Goal: Information Seeking & Learning: Learn about a topic

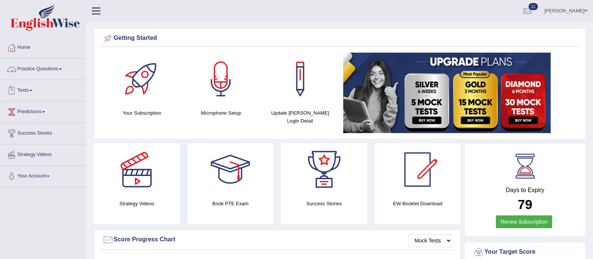
click at [45, 70] on link "Practice Questions" at bounding box center [43, 68] width 86 height 19
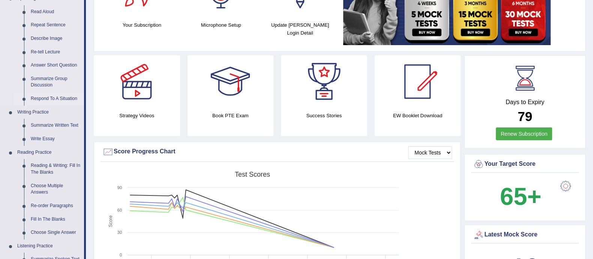
scroll to position [88, 0]
click at [50, 170] on link "Reading & Writing: Fill In The Blanks" at bounding box center [55, 169] width 57 height 20
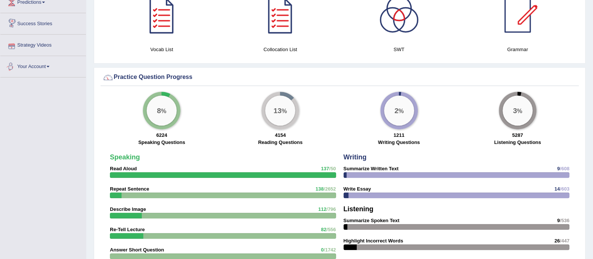
scroll to position [424, 0]
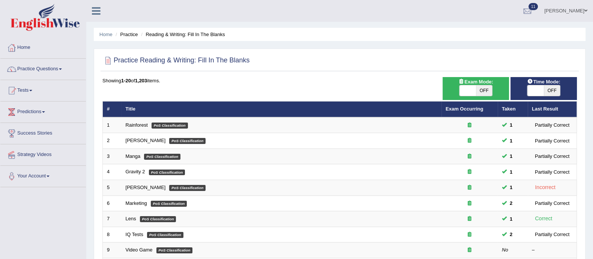
click at [485, 90] on span "OFF" at bounding box center [484, 90] width 17 height 11
checkbox input "true"
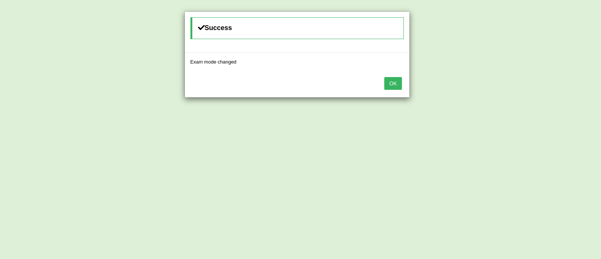
click at [393, 83] on button "OK" at bounding box center [392, 83] width 17 height 13
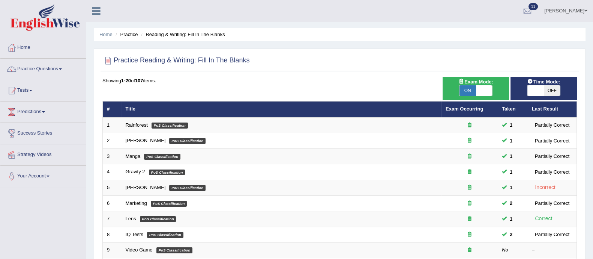
click at [553, 91] on span "OFF" at bounding box center [552, 90] width 17 height 11
checkbox input "true"
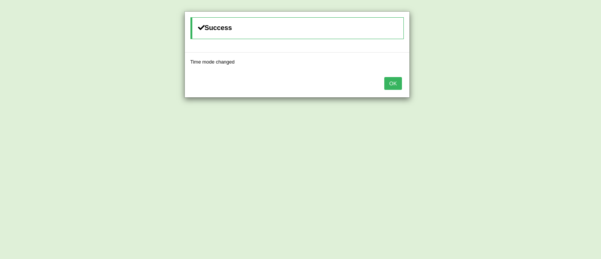
click at [400, 83] on button "OK" at bounding box center [392, 83] width 17 height 13
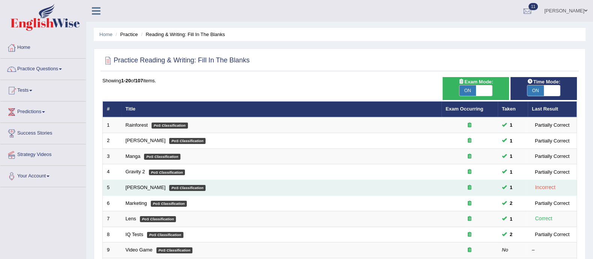
scroll to position [236, 0]
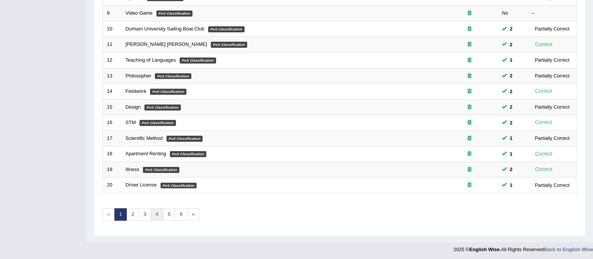
click at [153, 211] on link "4" at bounding box center [157, 214] width 12 height 12
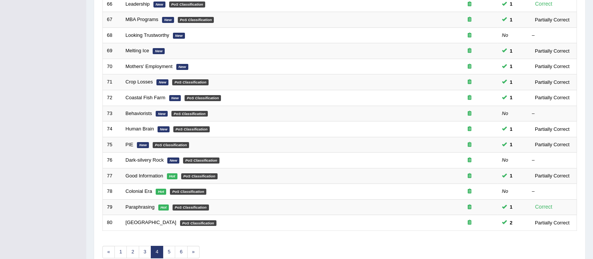
scroll to position [236, 0]
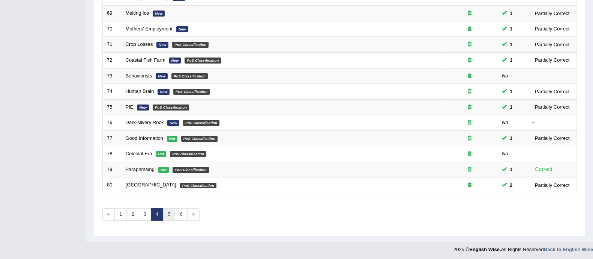
click at [169, 209] on link "5" at bounding box center [169, 214] width 12 height 12
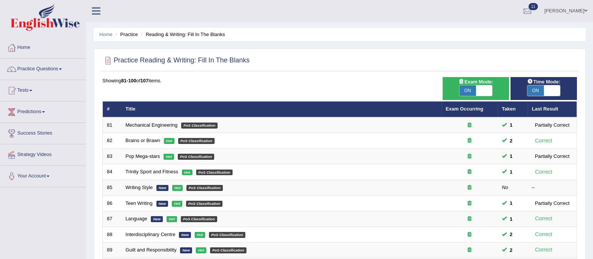
click at [169, 211] on td "Language New Hot PoS Classification" at bounding box center [282, 219] width 320 height 16
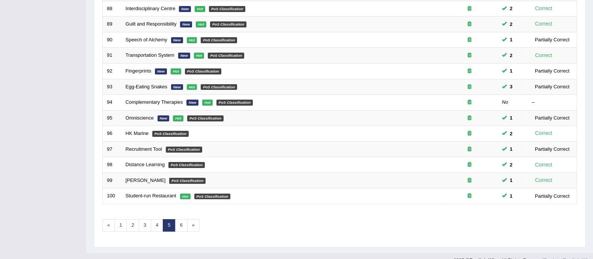
scroll to position [236, 0]
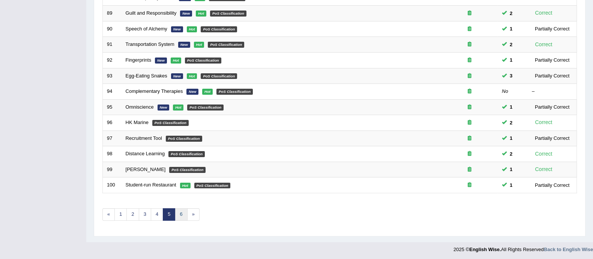
click at [184, 217] on link "6" at bounding box center [181, 214] width 12 height 12
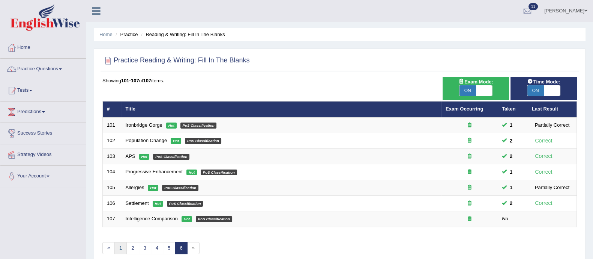
click at [118, 245] on link "1" at bounding box center [120, 248] width 12 height 12
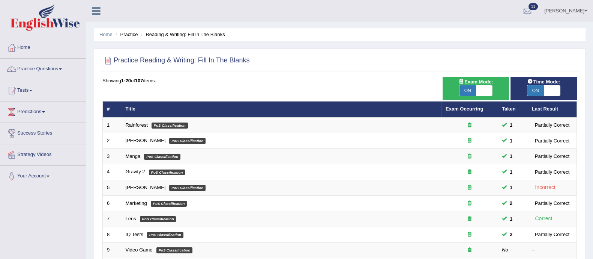
click at [468, 90] on span "ON" at bounding box center [468, 90] width 17 height 11
checkbox input "false"
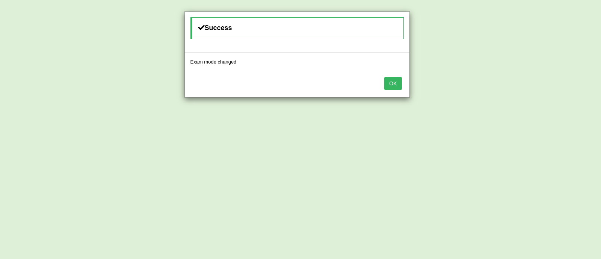
click at [394, 82] on button "OK" at bounding box center [392, 83] width 17 height 13
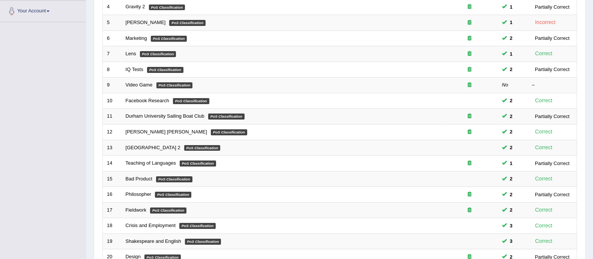
scroll to position [236, 0]
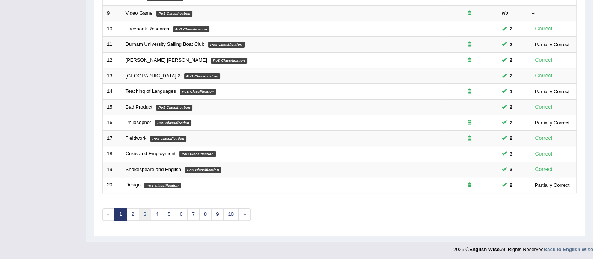
click at [141, 212] on link "3" at bounding box center [145, 214] width 12 height 12
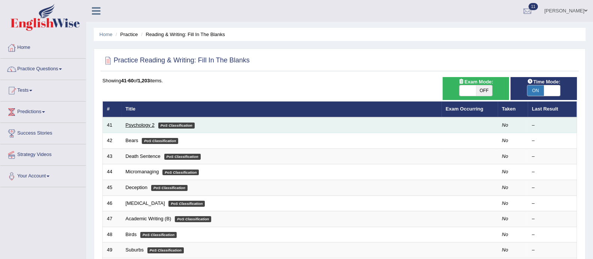
click at [145, 125] on link "Psychology 2" at bounding box center [140, 125] width 29 height 6
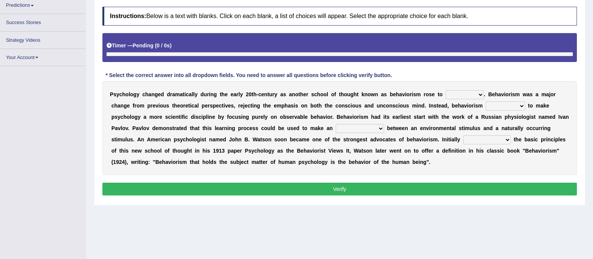
scroll to position [107, 0]
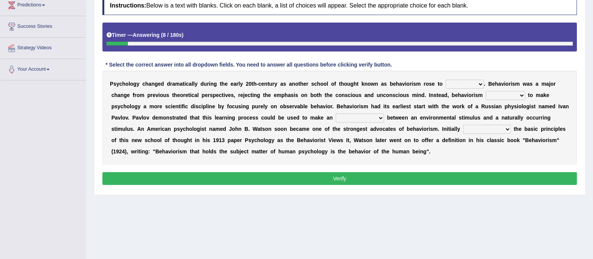
click at [481, 80] on select "dominance temptation challenge temper" at bounding box center [465, 84] width 38 height 9
select select "challenge"
click at [446, 80] on select "dominance temptation challenge temper" at bounding box center [465, 84] width 38 height 9
click at [504, 97] on select "reproached reproved strove rewove" at bounding box center [505, 95] width 39 height 9
select select "rewove"
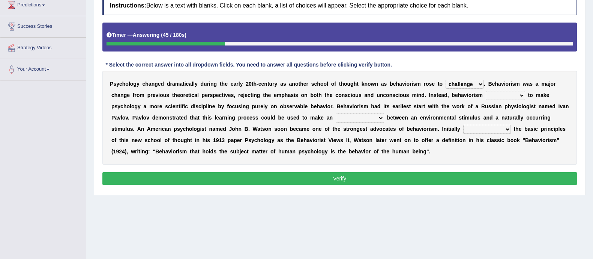
click at [486, 91] on select "reproached reproved strove rewove" at bounding box center [505, 95] width 39 height 9
click at [352, 116] on select "acclimatization association union combination" at bounding box center [360, 117] width 48 height 9
select select "association"
click at [336, 113] on select "acclimatization association union combination" at bounding box center [360, 117] width 48 height 9
click at [446, 178] on button "Verify" at bounding box center [339, 178] width 475 height 13
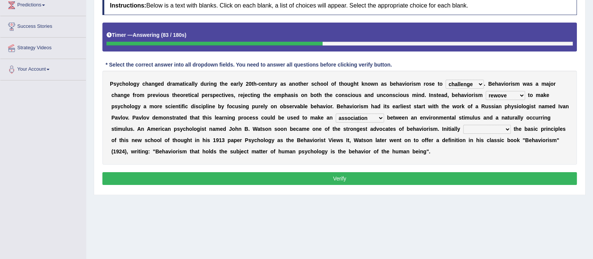
click at [472, 125] on select "questioning foreshortening unburdening outlining" at bounding box center [488, 129] width 48 height 9
select select "outlining"
click at [464, 125] on select "questioning foreshortening unburdening outlining" at bounding box center [488, 129] width 48 height 9
click at [473, 181] on button "Verify" at bounding box center [339, 178] width 475 height 13
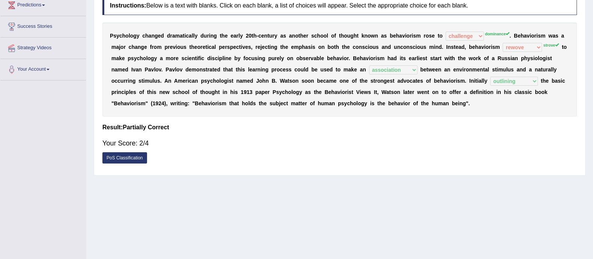
scroll to position [0, 0]
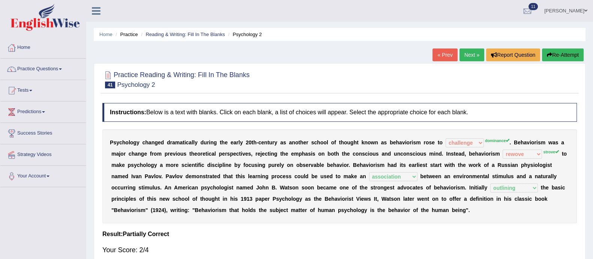
click at [473, 57] on link "Next »" at bounding box center [472, 54] width 25 height 13
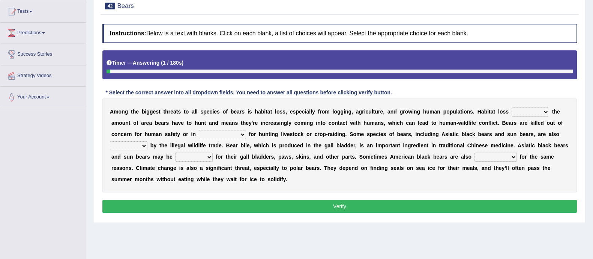
scroll to position [80, 0]
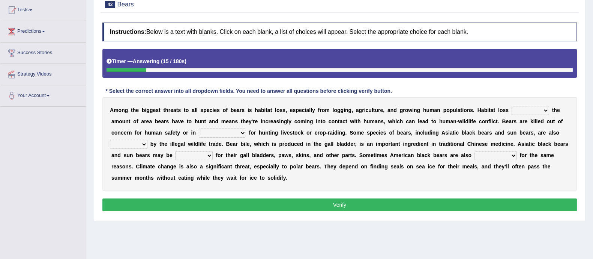
click at [533, 107] on select "increases reduces complies interacts" at bounding box center [531, 110] width 38 height 9
select select "reduces"
click at [512, 106] on select "increases reduces complies interacts" at bounding box center [531, 110] width 38 height 9
click at [206, 133] on select "coalition retaliation appreciation disinformation" at bounding box center [222, 132] width 47 height 9
select select "retaliation"
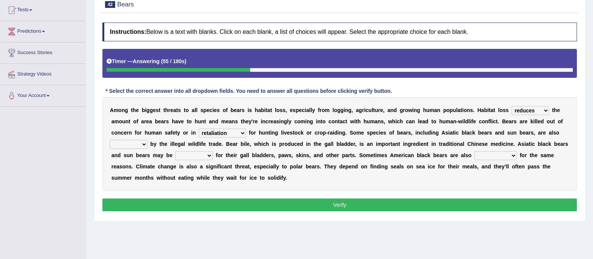
click at [199, 128] on select "coalition retaliation appreciation disinformation" at bounding box center [222, 132] width 47 height 9
click at [131, 145] on select "protected prohibited fattened threatened" at bounding box center [129, 144] width 38 height 9
select select "prohibited"
click at [110, 140] on select "protected prohibited fattened threatened" at bounding box center [129, 144] width 38 height 9
click at [201, 157] on select "poached squelched coached blenched" at bounding box center [194, 155] width 38 height 9
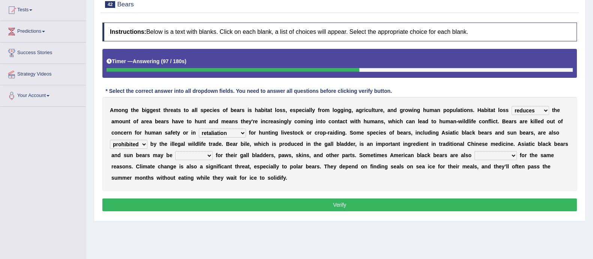
select select "coached"
click at [175, 151] on select "poached squelched coached blenched" at bounding box center [194, 155] width 38 height 9
click at [503, 151] on select "begot foreseen encountered targeted" at bounding box center [496, 155] width 42 height 9
select select "targeted"
click at [475, 151] on select "begot foreseen encountered targeted" at bounding box center [496, 155] width 42 height 9
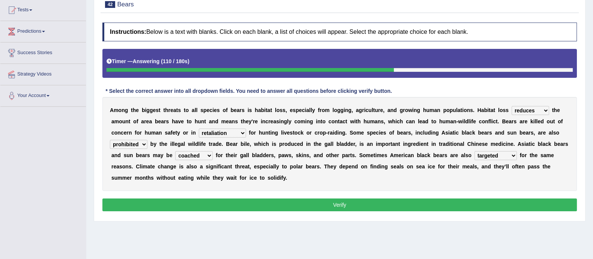
click at [465, 198] on button "Verify" at bounding box center [339, 204] width 475 height 13
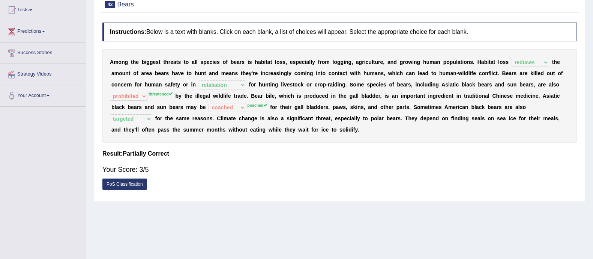
scroll to position [0, 0]
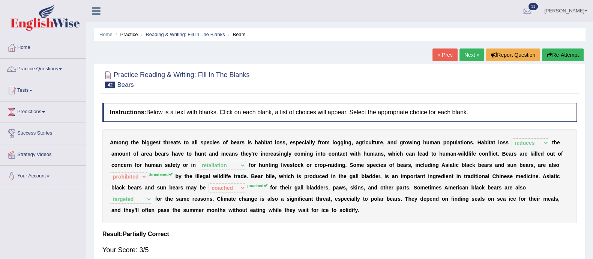
click at [478, 57] on link "Next »" at bounding box center [472, 54] width 25 height 13
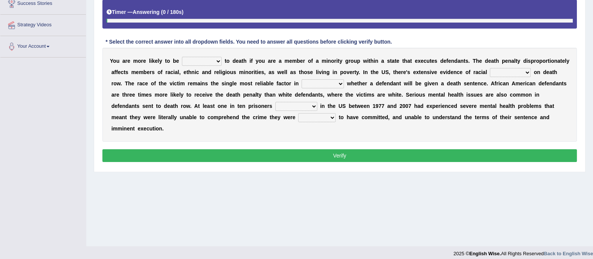
scroll to position [130, 0]
click at [188, 63] on select "penalized blamed complained sentenced" at bounding box center [202, 60] width 40 height 9
select select "penalized"
click at [182, 56] on select "penalized blamed complained sentenced" at bounding box center [202, 60] width 40 height 9
click at [490, 77] on select "bias equality appearance background" at bounding box center [510, 72] width 41 height 9
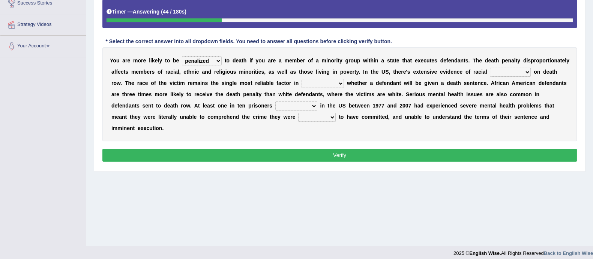
select select "bias"
click at [490, 77] on select "bias equality appearance background" at bounding box center [510, 72] width 41 height 9
click at [344, 83] on select "determining adjoining undermining examining" at bounding box center [323, 83] width 42 height 9
select select "determining"
click at [344, 79] on select "determining adjoining undermining examining" at bounding box center [323, 83] width 42 height 9
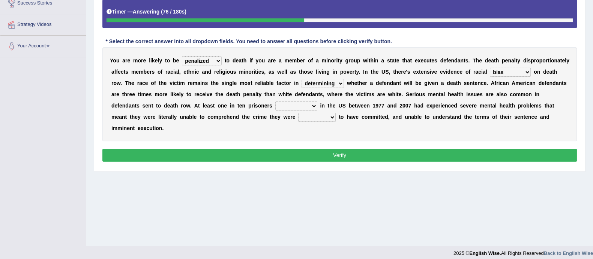
click at [318, 108] on select "electrocuted persecuted executed captured" at bounding box center [297, 105] width 42 height 9
select select "captured"
click at [318, 101] on select "electrocuted persecuted executed captured" at bounding box center [297, 105] width 42 height 9
click at [359, 157] on button "Verify" at bounding box center [339, 155] width 475 height 13
click at [318, 104] on select "electrocuted persecuted executed captured" at bounding box center [297, 105] width 42 height 9
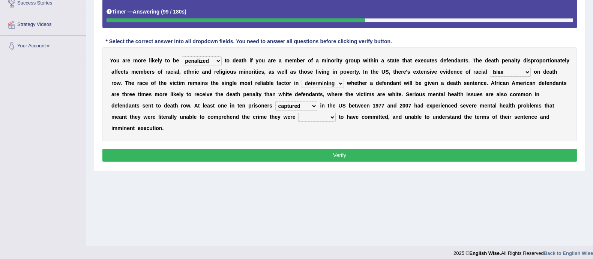
click at [318, 104] on select "electrocuted persecuted executed captured" at bounding box center [297, 105] width 42 height 9
click at [336, 120] on select "alleged acclaimed persuaded claimed" at bounding box center [317, 117] width 38 height 9
select select "alleged"
click at [336, 113] on select "alleged acclaimed persuaded claimed" at bounding box center [317, 117] width 38 height 9
click at [375, 160] on button "Verify" at bounding box center [339, 155] width 475 height 13
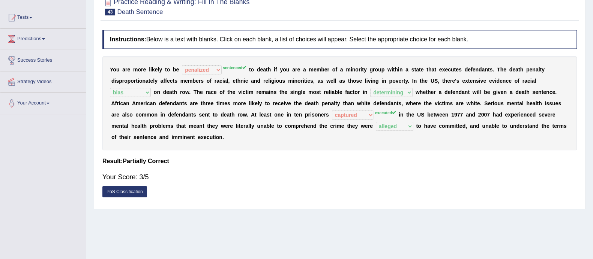
scroll to position [0, 0]
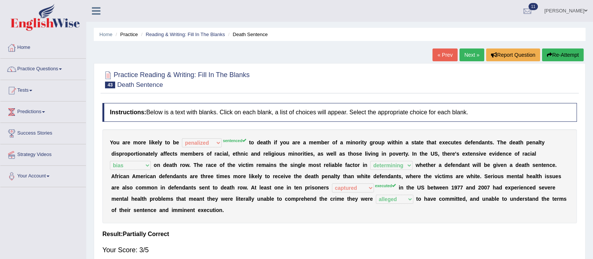
click at [468, 56] on link "Next »" at bounding box center [472, 54] width 25 height 13
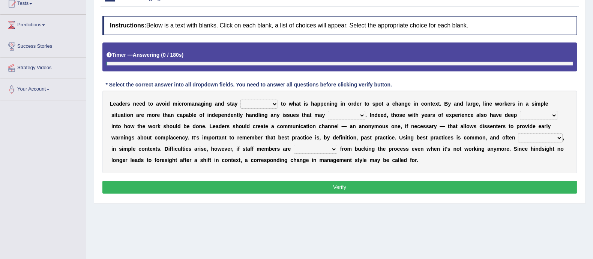
scroll to position [93, 0]
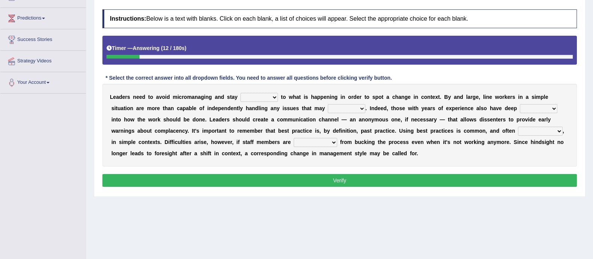
click at [266, 99] on select "complied connected precise concise" at bounding box center [260, 97] width 38 height 9
select select "connected"
click at [241, 93] on select "complied connected precise concise" at bounding box center [260, 97] width 38 height 9
click at [364, 108] on select "apprise rise encounter arise" at bounding box center [347, 108] width 38 height 9
select select "arise"
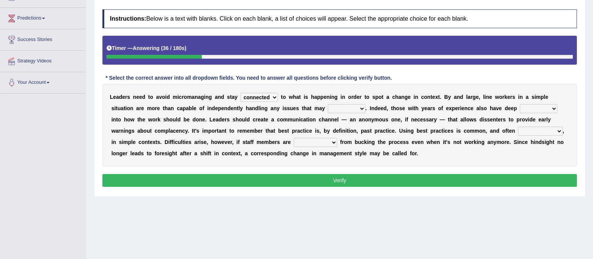
click at [328, 104] on select "apprise rise encounter arise" at bounding box center [347, 108] width 38 height 9
click at [533, 110] on select "incursion insight indignity indication" at bounding box center [539, 108] width 38 height 9
select select "insight"
click at [520, 104] on select "incursion insight indignity indication" at bounding box center [539, 108] width 38 height 9
click at [537, 129] on select "inappropriate apprehensive appropriate forbidden" at bounding box center [540, 130] width 45 height 9
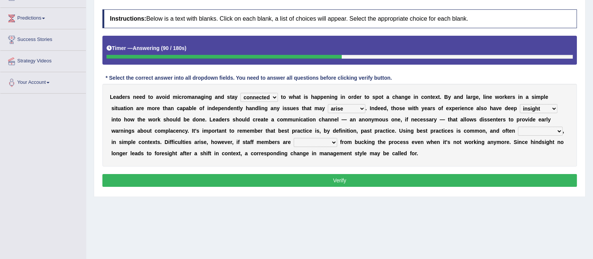
select select "apprehensive"
click at [518, 126] on select "inappropriate apprehensive appropriate forbidden" at bounding box center [540, 130] width 45 height 9
click at [531, 175] on button "Verify" at bounding box center [339, 180] width 475 height 13
click at [316, 144] on select "disarranged disinclined discouraged disintegrated" at bounding box center [316, 142] width 44 height 9
select select "discouraged"
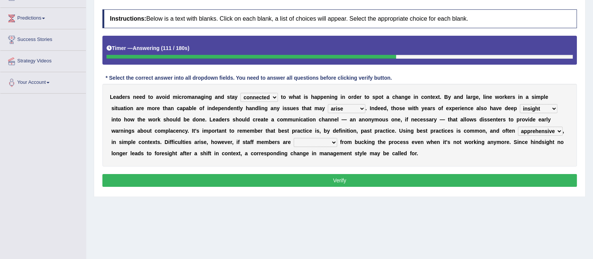
click at [294, 138] on select "disarranged disinclined discouraged disintegrated" at bounding box center [316, 142] width 44 height 9
click at [319, 183] on button "Verify" at bounding box center [339, 180] width 475 height 13
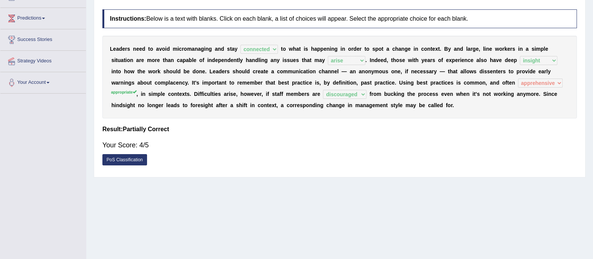
scroll to position [0, 0]
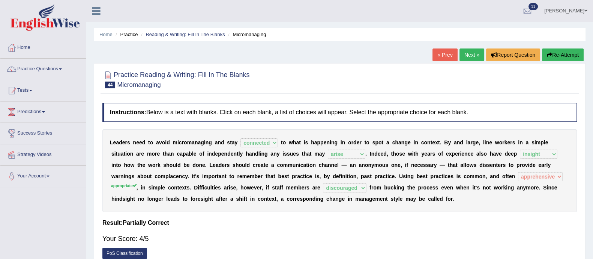
click at [475, 59] on link "Next »" at bounding box center [472, 54] width 25 height 13
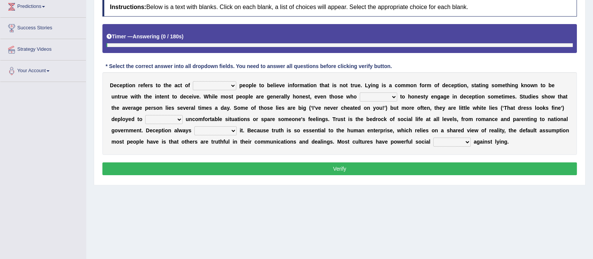
scroll to position [114, 0]
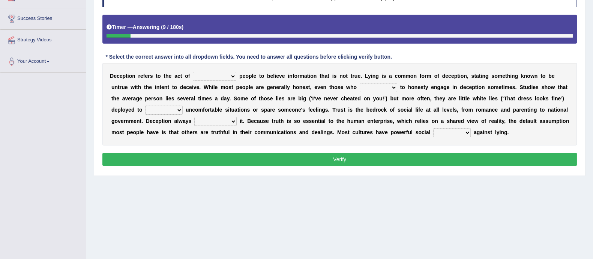
click at [202, 78] on select "discouraging forbidding detecting encouraging" at bounding box center [215, 76] width 44 height 9
select select "encouraging"
click at [193, 72] on select "discouraging forbidding detecting encouraging" at bounding box center [215, 76] width 44 height 9
click at [373, 89] on select "describe prescribe inscribe subscribe" at bounding box center [379, 87] width 38 height 9
select select "describe"
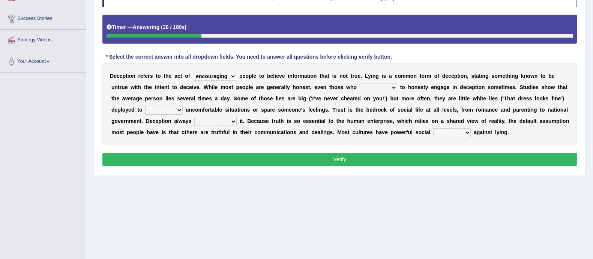
click at [360, 83] on select "describe prescribe inscribe subscribe" at bounding box center [379, 87] width 38 height 9
click at [168, 110] on select "contest illuminate disguise avoid" at bounding box center [164, 109] width 38 height 9
select select "avoid"
click at [145, 105] on select "contest illuminate disguise avoid" at bounding box center [164, 109] width 38 height 9
click at [221, 119] on select "undermines underscores undertakes underwrites" at bounding box center [215, 121] width 42 height 9
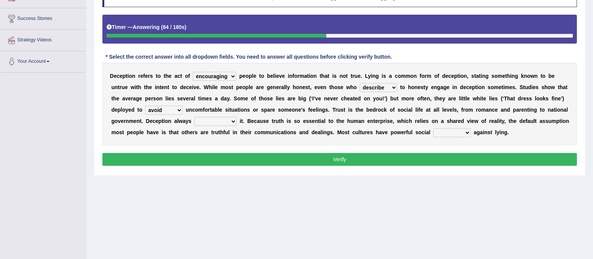
select select "undertakes"
click at [194, 117] on select "undermines underscores undertakes underwrites" at bounding box center [215, 121] width 42 height 9
click at [461, 137] on div "D e c e p t i o n r e f e r s t o t h e a c t o f discouraging forbidding detec…" at bounding box center [339, 104] width 475 height 83
click at [464, 134] on select "ejections sanctions fractions inductions" at bounding box center [453, 132] width 38 height 9
select select "ejections"
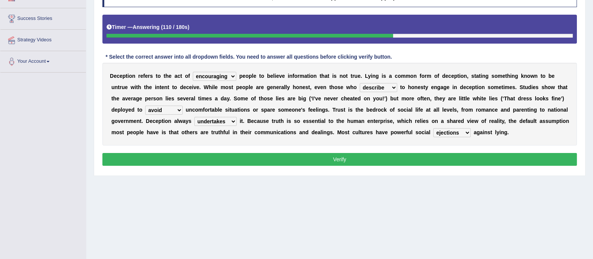
click at [434, 128] on select "ejections sanctions fractions inductions" at bounding box center [453, 132] width 38 height 9
click at [446, 157] on button "Verify" at bounding box center [339, 159] width 475 height 13
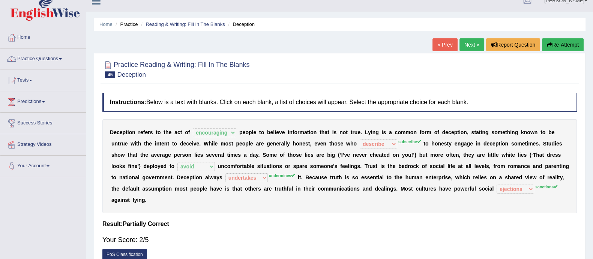
scroll to position [0, 0]
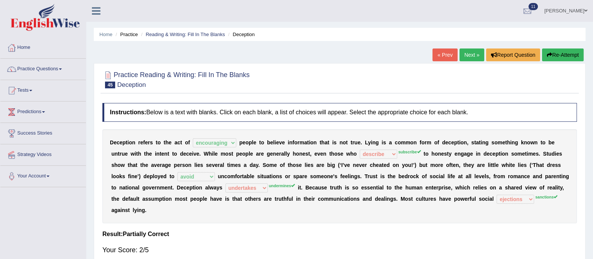
click at [567, 52] on button "Re-Attempt" at bounding box center [563, 54] width 42 height 13
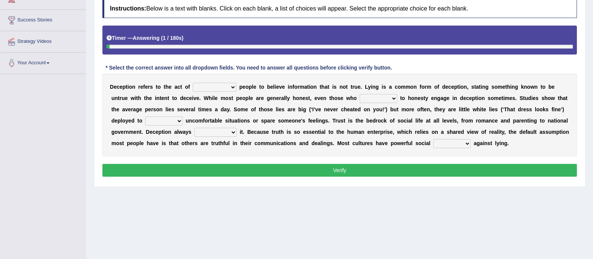
scroll to position [114, 0]
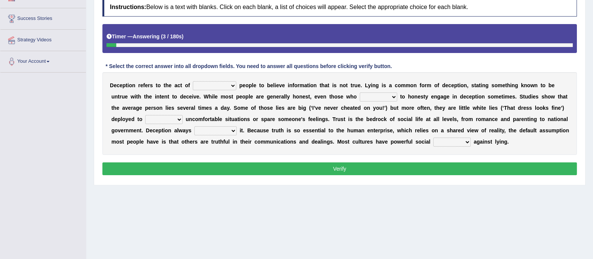
click at [220, 84] on select "discouraging forbidding detecting encouraging" at bounding box center [215, 85] width 44 height 9
select select "encouraging"
click at [193, 81] on select "discouraging forbidding detecting encouraging" at bounding box center [215, 85] width 44 height 9
click at [385, 95] on select "describe prescribe inscribe subscribe" at bounding box center [379, 96] width 38 height 9
select select "subscribe"
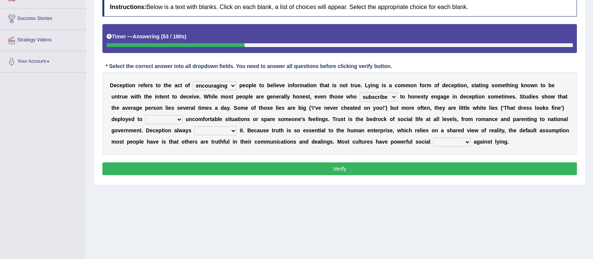
click at [360, 92] on select "describe prescribe inscribe subscribe" at bounding box center [379, 96] width 38 height 9
click at [166, 117] on select "contest illuminate disguise avoid" at bounding box center [164, 119] width 38 height 9
select select "avoid"
click at [145, 115] on select "contest illuminate disguise avoid" at bounding box center [164, 119] width 38 height 9
click at [230, 130] on select "undermines underscores undertakes underwrites" at bounding box center [215, 130] width 42 height 9
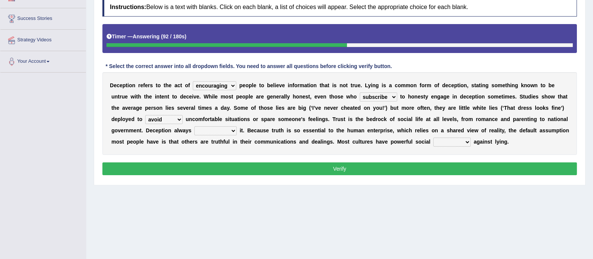
select select "undermines"
click at [194, 126] on select "undermines underscores undertakes underwrites" at bounding box center [215, 130] width 42 height 9
click at [451, 140] on select "ejections sanctions fractions inductions" at bounding box center [453, 141] width 38 height 9
select select "sanctions"
click at [434, 137] on select "ejections sanctions fractions inductions" at bounding box center [453, 141] width 38 height 9
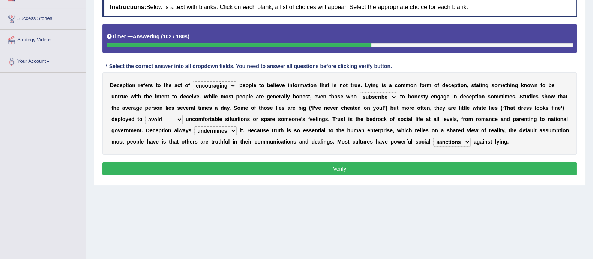
click at [445, 164] on button "Verify" at bounding box center [339, 168] width 475 height 13
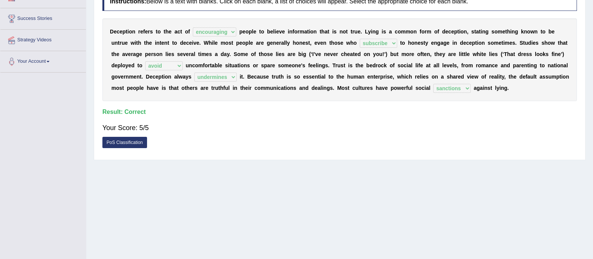
scroll to position [0, 0]
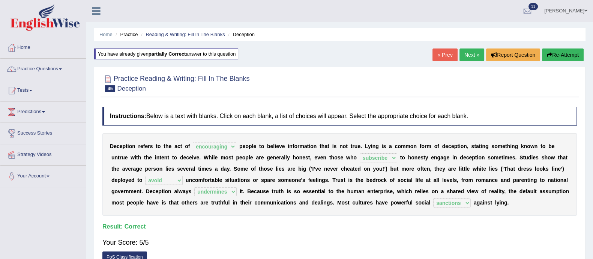
click at [470, 57] on link "Next »" at bounding box center [472, 54] width 25 height 13
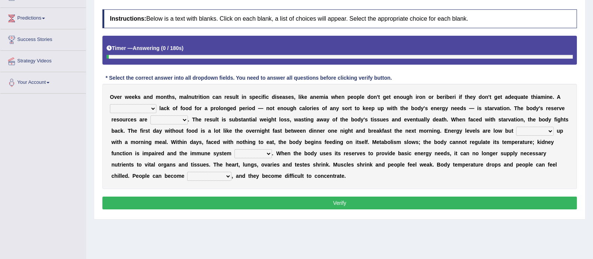
scroll to position [97, 0]
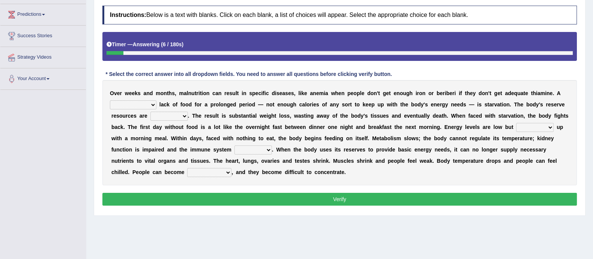
click at [321, 193] on button "Verify" at bounding box center [339, 199] width 475 height 13
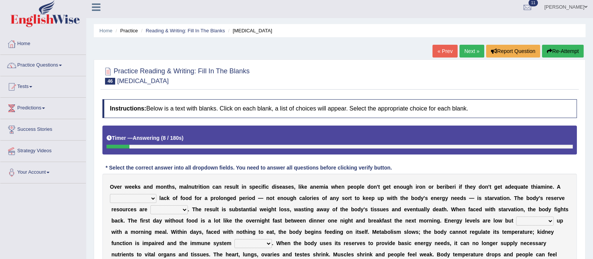
scroll to position [0, 0]
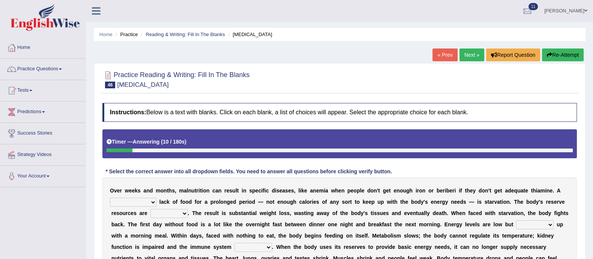
click at [553, 51] on button "Re-Attempt" at bounding box center [563, 54] width 42 height 13
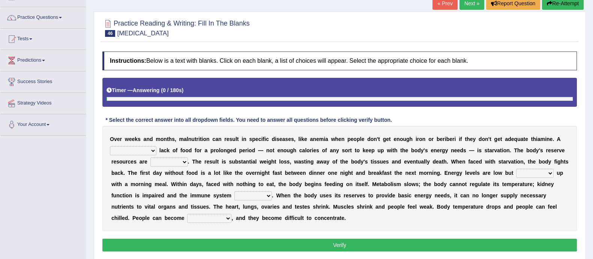
scroll to position [107, 0]
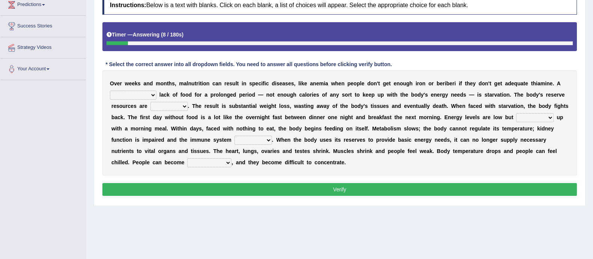
click at [318, 85] on b "e" at bounding box center [317, 83] width 3 height 6
click at [136, 94] on select "severe distinguishing proper distinctive" at bounding box center [133, 94] width 47 height 9
select select "distinctive"
click at [110, 90] on select "severe distinguishing proper distinctive" at bounding box center [133, 94] width 47 height 9
click at [136, 94] on select "severe distinguishing proper distinctive" at bounding box center [133, 94] width 47 height 9
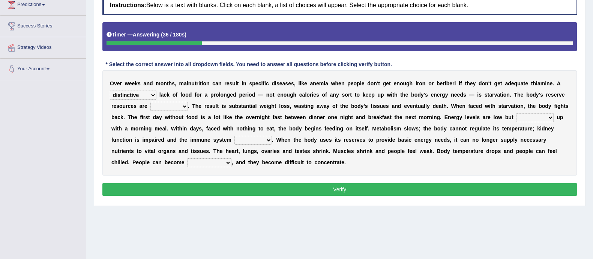
click at [174, 211] on div "Home Practice Reading & Writing: Fill In The Blanks Starvation « Prev Next » Re…" at bounding box center [339, 80] width 507 height 375
click at [171, 104] on select "obsoleted depleted pelleted deleted" at bounding box center [170, 106] width 38 height 9
select select "depleted"
click at [151, 102] on select "obsoleted depleted pelleted deleted" at bounding box center [170, 106] width 38 height 9
click at [531, 113] on select "feed come chill pick" at bounding box center [535, 117] width 38 height 9
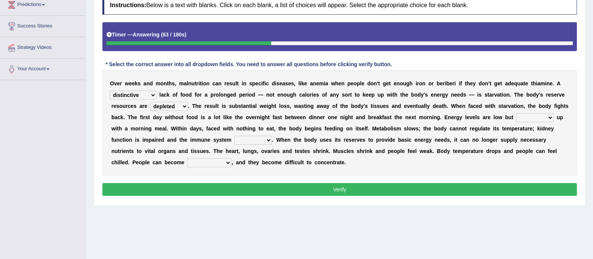
drag, startPoint x: 531, startPoint y: 113, endPoint x: 529, endPoint y: 122, distance: 8.6
click at [529, 122] on div "O v e r w e e k s a n d m o n t h s , m a l n u t r i t i o n c a n r e s u l t…" at bounding box center [339, 122] width 475 height 105
click at [528, 115] on select "feed come chill pick" at bounding box center [535, 117] width 38 height 9
select select "come"
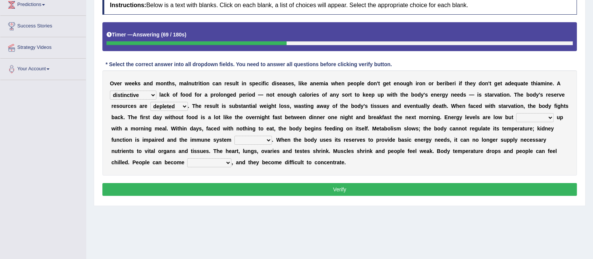
click at [516, 113] on select "feed come chill pick" at bounding box center [535, 117] width 38 height 9
click at [257, 140] on select "deepens deafens weakens surpasses" at bounding box center [254, 140] width 38 height 9
select select "weakens"
click at [235, 136] on select "deepens deafens weakens surpasses" at bounding box center [254, 140] width 38 height 9
click at [219, 161] on select "irritable commutable indisputable transportable" at bounding box center [209, 162] width 44 height 9
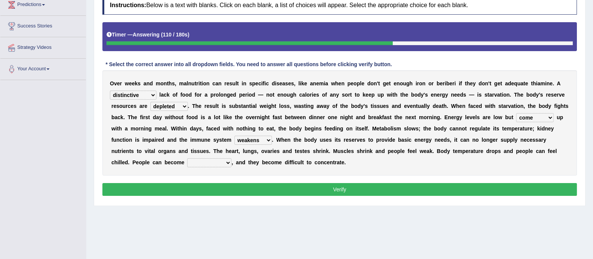
select select "irritable"
click at [187, 158] on select "irritable commutable indisputable transportable" at bounding box center [209, 162] width 44 height 9
click at [215, 188] on button "Verify" at bounding box center [339, 189] width 475 height 13
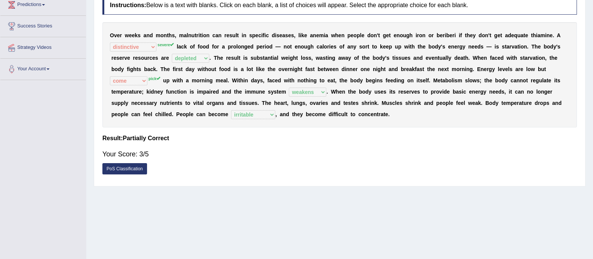
click at [276, 186] on div "Home Practice Reading & Writing: Fill In The Blanks Starvation « Prev Next » Re…" at bounding box center [339, 80] width 507 height 375
drag, startPoint x: 276, startPoint y: 186, endPoint x: 262, endPoint y: 183, distance: 14.5
click at [262, 183] on div "Home Practice Reading & Writing: Fill In The Blanks Starvation « Prev Next » Re…" at bounding box center [339, 80] width 507 height 375
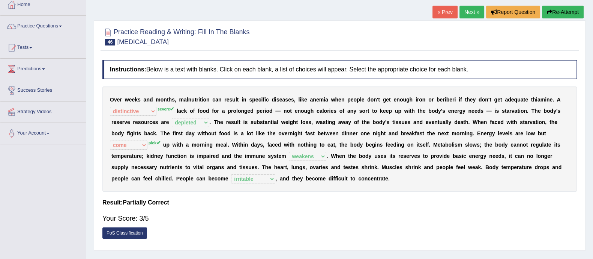
scroll to position [42, 0]
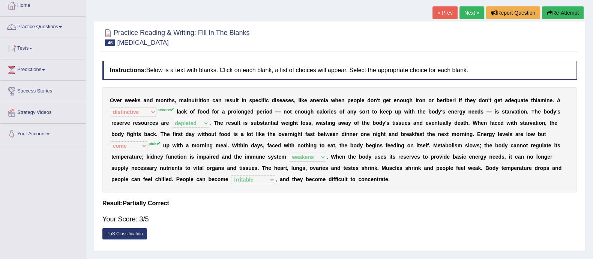
click at [468, 11] on link "Next »" at bounding box center [472, 12] width 25 height 13
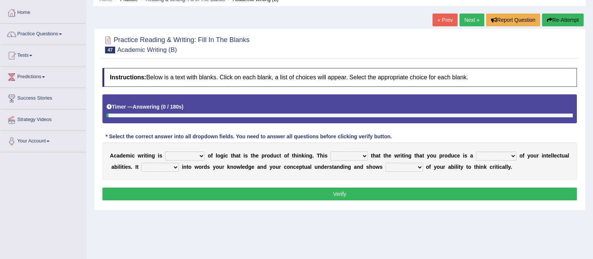
scroll to position [37, 0]
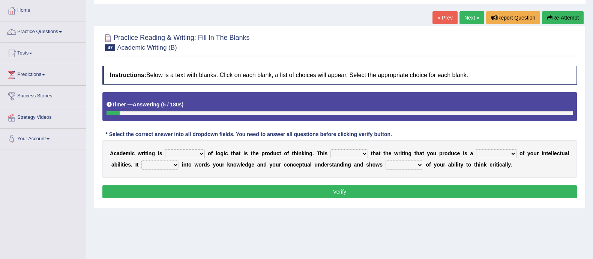
click at [187, 156] on select "expectation entitlement expression exchange" at bounding box center [185, 153] width 40 height 9
select select "expression"
click at [165, 149] on select "expectation entitlement expression exchange" at bounding box center [185, 153] width 40 height 9
click at [341, 156] on select "means questions stipulates answers" at bounding box center [350, 153] width 38 height 9
select select "means"
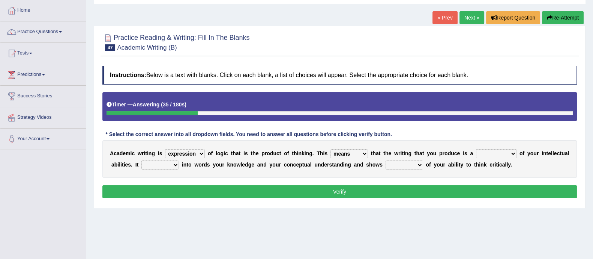
click at [331, 149] on select "means questions stipulates answers" at bounding box center [350, 153] width 38 height 9
click at [492, 147] on div "A c a d e m i c w r i t i n g i s expectation entitlement expression exchange o…" at bounding box center [339, 159] width 475 height 38
click at [487, 153] on select "redundancy mission credit reflection" at bounding box center [496, 153] width 41 height 9
select select "reflection"
click at [477, 149] on select "redundancy mission credit reflection" at bounding box center [496, 153] width 41 height 9
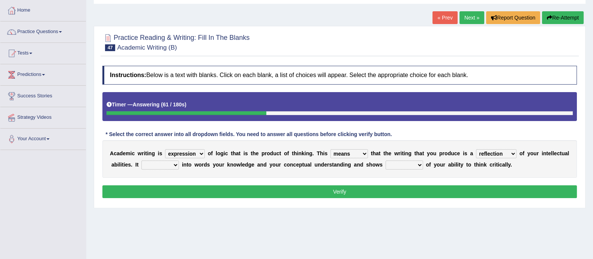
click at [179, 163] on select "enriches shows allows puts" at bounding box center [161, 164] width 38 height 9
select select "puts"
click at [172, 160] on select "enriches shows allows puts" at bounding box center [161, 164] width 38 height 9
click at [423, 161] on select "hassle excuse capacity evidence" at bounding box center [405, 164] width 38 height 9
select select "evidence"
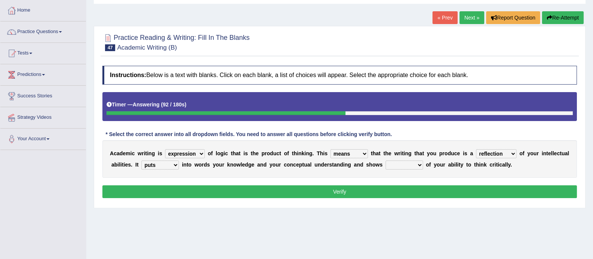
click at [416, 160] on select "hassle excuse capacity evidence" at bounding box center [405, 164] width 38 height 9
click at [387, 191] on button "Verify" at bounding box center [339, 191] width 475 height 13
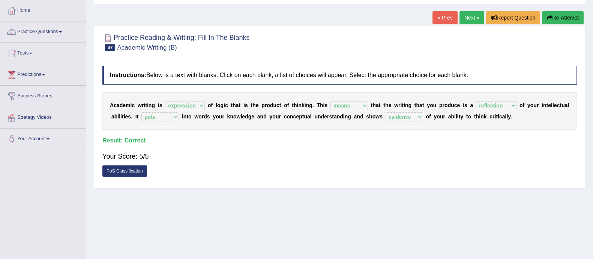
click at [466, 19] on link "Next »" at bounding box center [472, 17] width 25 height 13
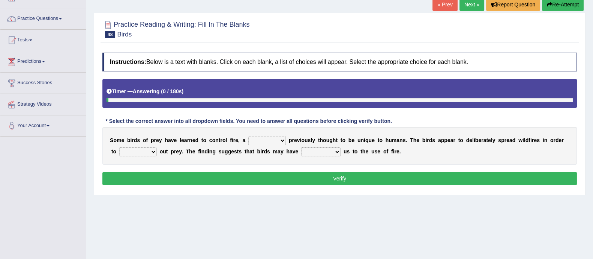
scroll to position [51, 0]
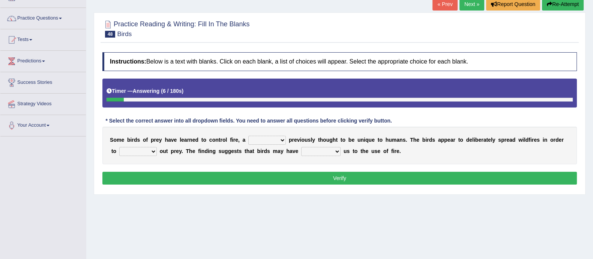
click at [267, 142] on select "question profile tale skill" at bounding box center [267, 140] width 38 height 9
select select "tale"
click at [248, 136] on select "question profile tale skill" at bounding box center [267, 140] width 38 height 9
click at [138, 147] on select "prevent limit span flush" at bounding box center [138, 151] width 38 height 9
select select "prevent"
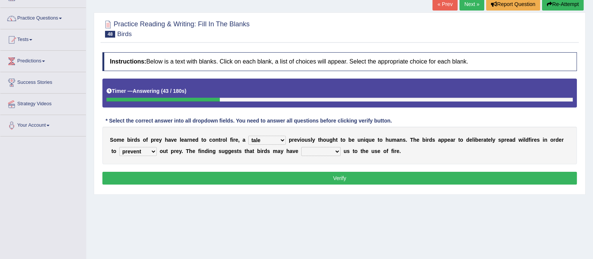
click at [119, 147] on select "prevent limit span flush" at bounding box center [138, 151] width 38 height 9
click at [318, 152] on select "prophesied beaten transmitted forced" at bounding box center [320, 151] width 39 height 9
select select "forced"
click at [301, 147] on select "prophesied beaten transmitted forced" at bounding box center [320, 151] width 39 height 9
click at [276, 139] on select "question profile tale skill" at bounding box center [267, 140] width 38 height 9
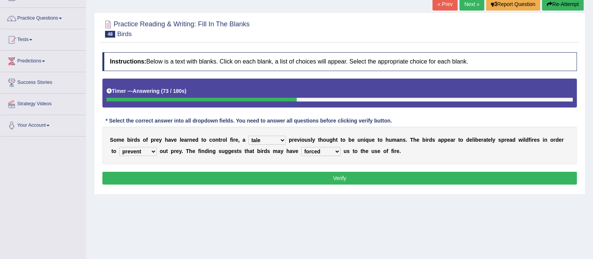
select select "question"
click at [248, 136] on select "question profile tale skill" at bounding box center [267, 140] width 38 height 9
click at [274, 176] on button "Verify" at bounding box center [339, 178] width 475 height 13
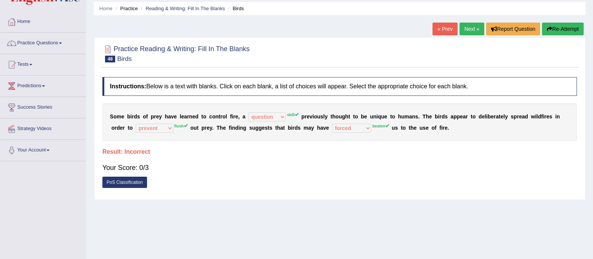
scroll to position [5, 0]
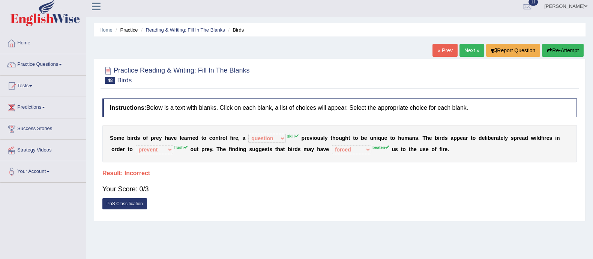
click at [566, 54] on button "Re-Attempt" at bounding box center [563, 50] width 42 height 13
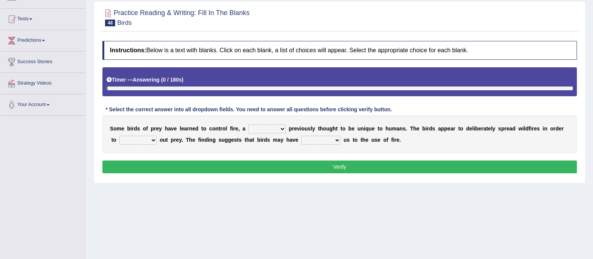
scroll to position [72, 0]
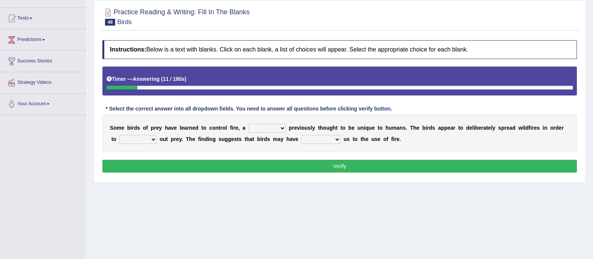
click at [269, 126] on select "question profile tale skill" at bounding box center [267, 127] width 38 height 9
select select "skill"
click at [248, 123] on select "question profile tale skill" at bounding box center [267, 127] width 38 height 9
click at [133, 138] on select "prevent limit span flush" at bounding box center [138, 139] width 38 height 9
select select "flush"
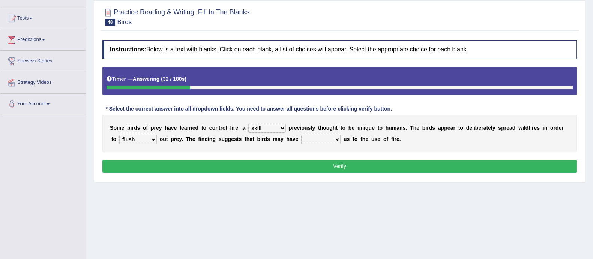
click at [119, 135] on select "prevent limit span flush" at bounding box center [138, 139] width 38 height 9
click at [315, 135] on select "prophesied beaten transmitted forced" at bounding box center [320, 139] width 39 height 9
select select "forced"
click at [301, 135] on select "prophesied beaten transmitted forced" at bounding box center [320, 139] width 39 height 9
click at [328, 166] on button "Verify" at bounding box center [339, 166] width 475 height 13
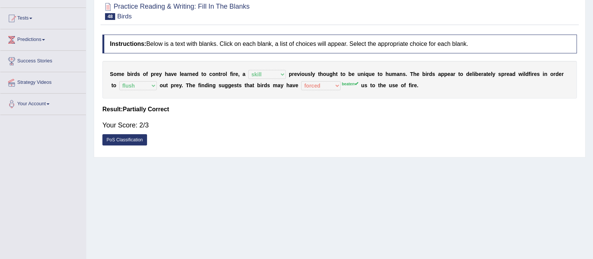
scroll to position [0, 0]
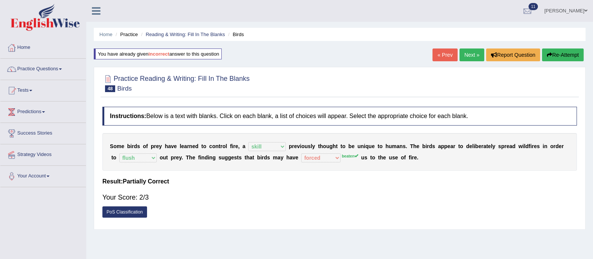
click at [472, 59] on link "Next »" at bounding box center [472, 54] width 25 height 13
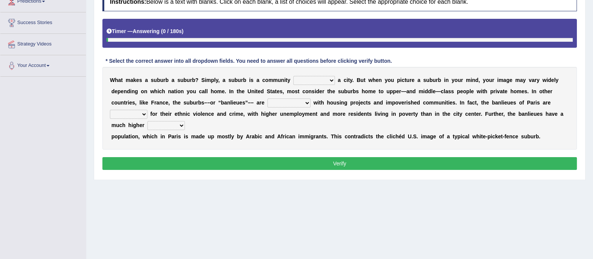
scroll to position [111, 0]
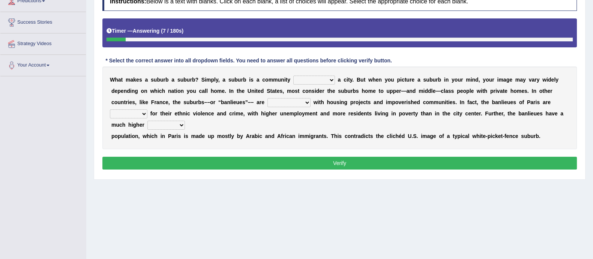
click at [316, 79] on select "lying locating situating surrounding" at bounding box center [315, 79] width 42 height 9
select select "surrounding"
click at [294, 75] on select "lying locating situating surrounding" at bounding box center [315, 79] width 42 height 9
click at [289, 100] on select "antonymous antibiotic synonymous synthetic" at bounding box center [289, 102] width 43 height 9
select select "synthetic"
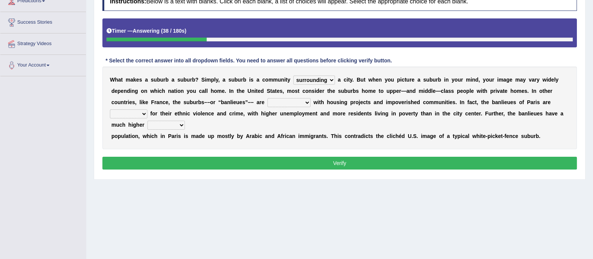
click at [268, 98] on select "antonymous antibiotic synonymous synthetic" at bounding box center [289, 102] width 43 height 9
click at [139, 116] on select "clamorous sensitive famous notorious" at bounding box center [129, 113] width 38 height 9
select select "famous"
click at [110, 109] on select "clamorous sensitive famous notorious" at bounding box center [129, 113] width 38 height 9
click at [156, 126] on select "local young immigrant senior" at bounding box center [167, 124] width 38 height 9
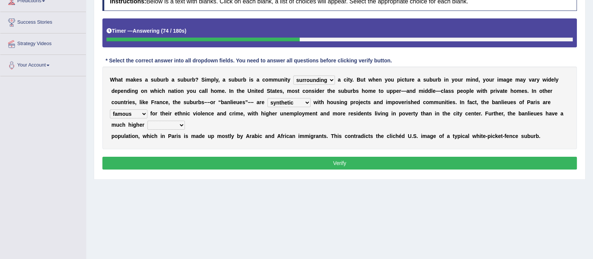
select select "immigrant"
click at [148, 120] on select "local young immigrant senior" at bounding box center [167, 124] width 38 height 9
click at [319, 78] on select "lying locating situating surrounding" at bounding box center [315, 79] width 42 height 9
select select "situating"
click at [294, 75] on select "lying locating situating surrounding" at bounding box center [315, 79] width 42 height 9
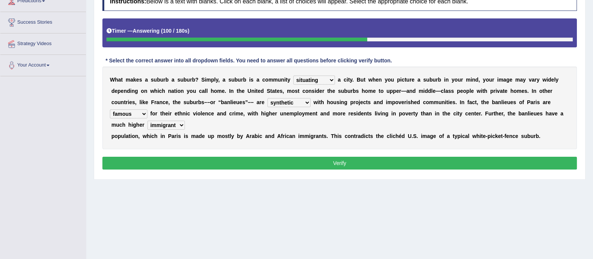
click at [303, 162] on button "Verify" at bounding box center [339, 163] width 475 height 13
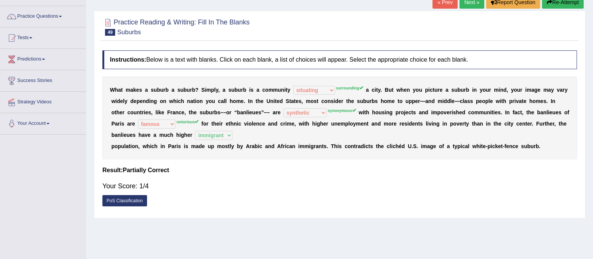
scroll to position [0, 0]
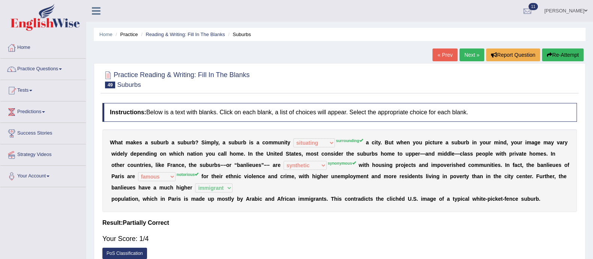
click at [566, 53] on button "Re-Attempt" at bounding box center [563, 54] width 42 height 13
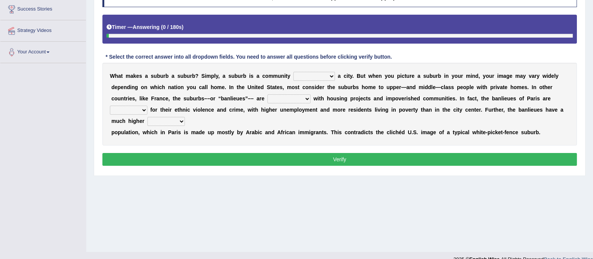
scroll to position [128, 0]
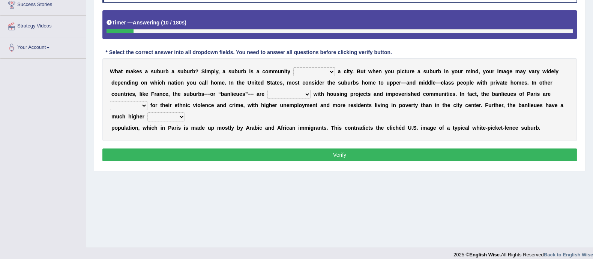
click at [325, 71] on select "lying locating situating surrounding" at bounding box center [315, 71] width 42 height 9
select select "surrounding"
click at [294, 67] on select "lying locating situating surrounding" at bounding box center [315, 71] width 42 height 9
click at [295, 92] on select "antonymous antibiotic synonymous synthetic" at bounding box center [289, 94] width 43 height 9
select select "synonymous"
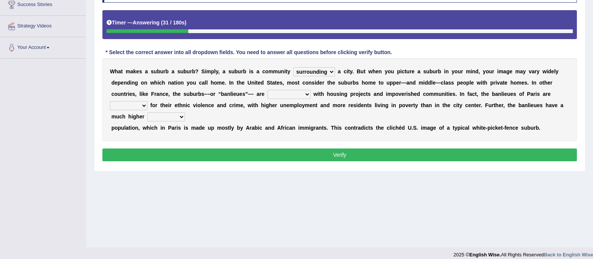
click at [268, 90] on select "antonymous antibiotic synonymous synthetic" at bounding box center [289, 94] width 43 height 9
click at [137, 108] on select "clamorous sensitive famous notorious" at bounding box center [129, 105] width 38 height 9
select select "notorious"
click at [110, 101] on select "clamorous sensitive famous notorious" at bounding box center [129, 105] width 38 height 9
click at [166, 112] on select "local young immigrant senior" at bounding box center [167, 116] width 38 height 9
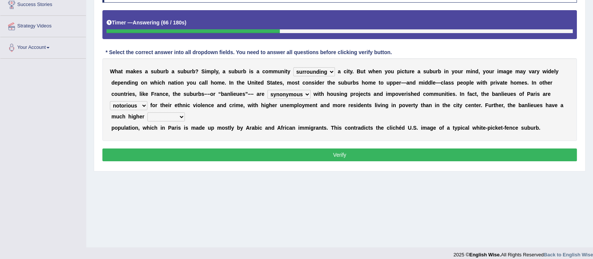
select select "immigrant"
click at [148, 112] on select "local young immigrant senior" at bounding box center [167, 116] width 38 height 9
click at [379, 157] on button "Verify" at bounding box center [339, 154] width 475 height 13
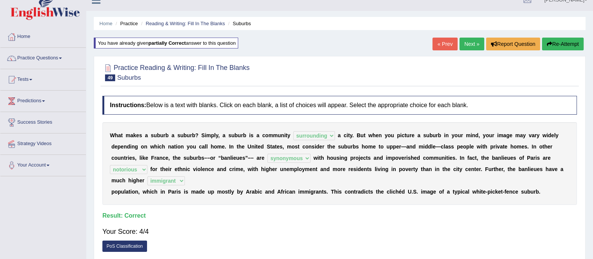
scroll to position [6, 0]
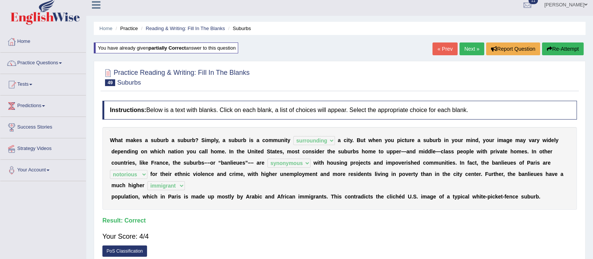
click at [471, 48] on link "Next »" at bounding box center [472, 48] width 25 height 13
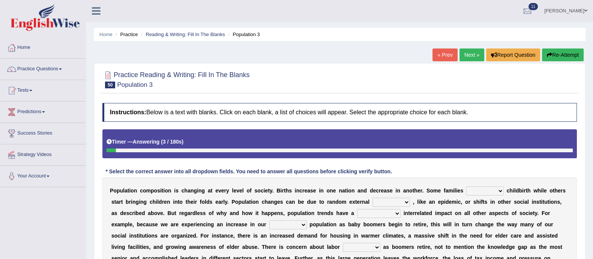
scroll to position [64, 0]
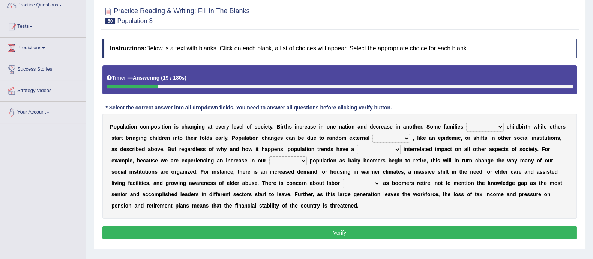
click at [481, 128] on select "demand default deliver delay" at bounding box center [486, 126] width 38 height 9
select select "deliver"
click at [467, 122] on select "demand default deliver delay" at bounding box center [486, 126] width 38 height 9
click at [392, 138] on select "variations fortune formation forces" at bounding box center [392, 138] width 38 height 9
select select "forces"
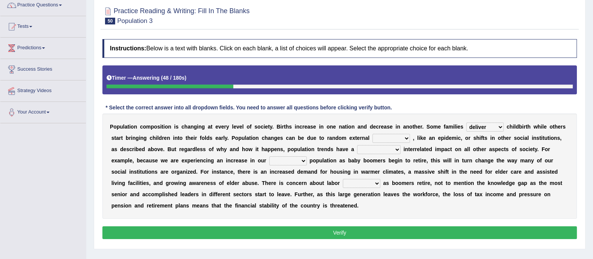
click at [373, 134] on select "variations fortune formation forces" at bounding box center [392, 138] width 38 height 9
click at [283, 163] on select "tertiary senior junior primary" at bounding box center [289, 160] width 38 height 9
select select "primary"
click at [270, 156] on select "tertiary senior junior primary" at bounding box center [289, 160] width 38 height 9
click at [296, 157] on select "tertiary senior junior primary" at bounding box center [289, 160] width 38 height 9
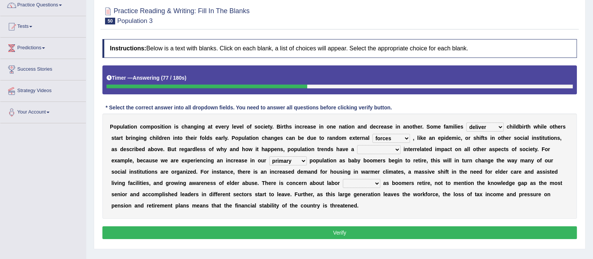
click at [296, 157] on select "tertiary senior junior primary" at bounding box center [289, 160] width 38 height 9
click at [367, 184] on select "shortcuts shortfalls shortages shorthand" at bounding box center [362, 183] width 38 height 9
select select "shortages"
click at [343, 179] on select "shortcuts shortfalls shortages shorthand" at bounding box center [362, 183] width 38 height 9
click at [385, 151] on select "tremendous tenuous tremulous spontaneous" at bounding box center [379, 149] width 44 height 9
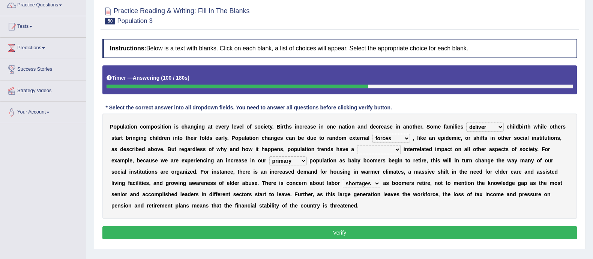
select select "tremendous"
click at [357, 145] on select "tremendous tenuous tremulous spontaneous" at bounding box center [379, 149] width 44 height 9
click at [300, 158] on select "tertiary senior junior primary" at bounding box center [289, 160] width 38 height 9
select select "senior"
click at [270, 156] on select "tertiary senior junior primary" at bounding box center [289, 160] width 38 height 9
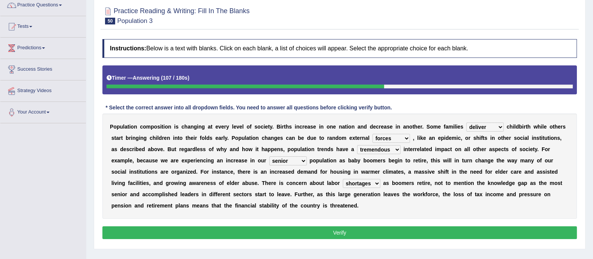
click at [302, 232] on button "Verify" at bounding box center [339, 232] width 475 height 13
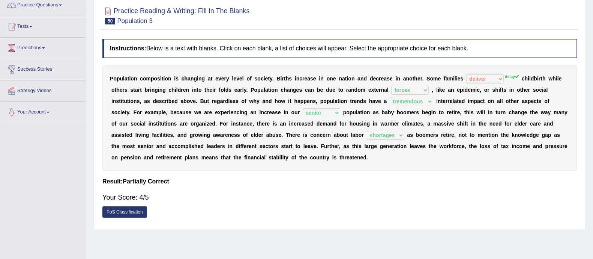
scroll to position [0, 0]
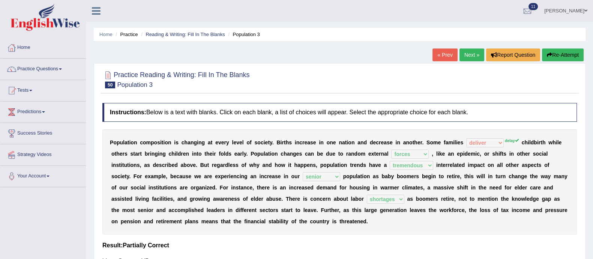
click at [473, 51] on link "Next »" at bounding box center [472, 54] width 25 height 13
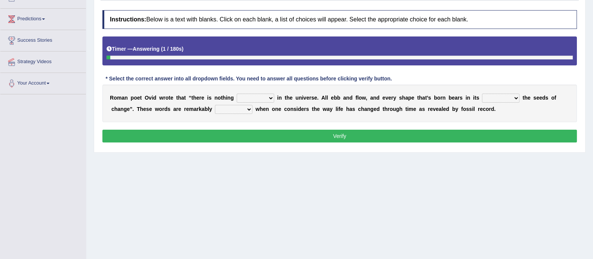
scroll to position [98, 0]
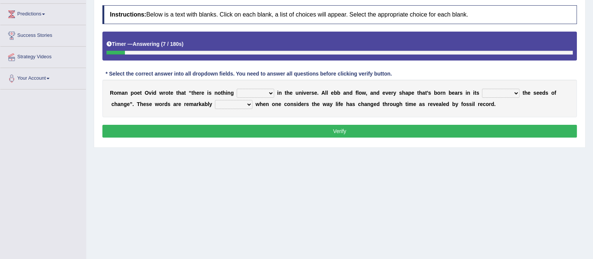
click at [265, 92] on select "orthodox volatile constant cheap" at bounding box center [256, 93] width 38 height 9
select select "constant"
click at [237, 89] on select "orthodox volatile constant cheap" at bounding box center [256, 93] width 38 height 9
click at [506, 95] on select "heart limb womb brain" at bounding box center [501, 93] width 38 height 9
select select "brain"
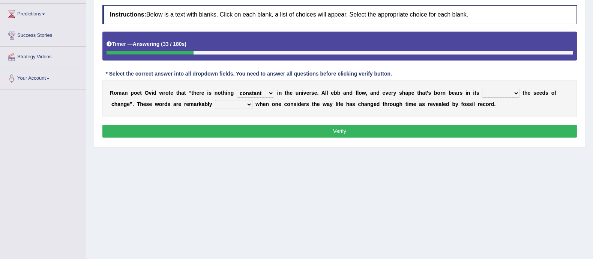
click at [482, 89] on select "heart limb womb brain" at bounding box center [501, 93] width 38 height 9
click at [232, 104] on select "prevalent detached relevant dominant" at bounding box center [234, 104] width 38 height 9
select select "relevant"
click at [215, 100] on select "prevalent detached relevant dominant" at bounding box center [234, 104] width 38 height 9
click at [263, 125] on button "Verify" at bounding box center [339, 131] width 475 height 13
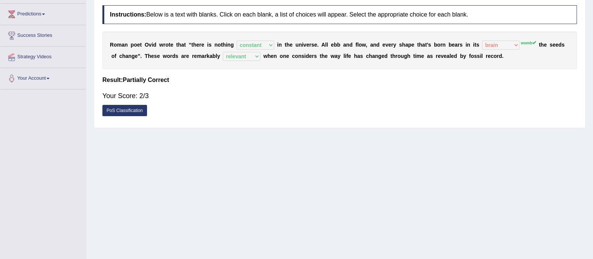
click at [446, 132] on div "Home Practice Reading & Writing: Fill In The Blanks Ebb and Flow « Prev Next » …" at bounding box center [339, 89] width 507 height 375
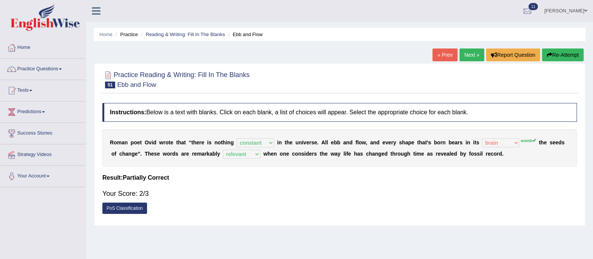
click at [471, 50] on link "Next »" at bounding box center [472, 54] width 25 height 13
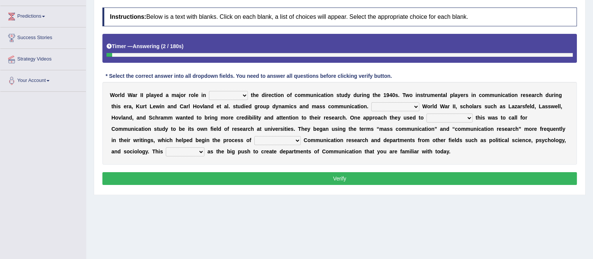
scroll to position [96, 0]
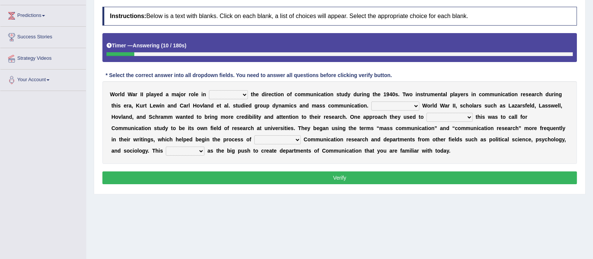
click at [239, 90] on select "shaping sharpening shunning shivering" at bounding box center [228, 94] width 39 height 9
select select "shaping"
click at [209, 90] on select "shaping sharpening shunning shivering" at bounding box center [228, 94] width 39 height 9
click at [415, 106] on select "Being followed To be followed Following Followed" at bounding box center [396, 105] width 48 height 9
select select "To be followed"
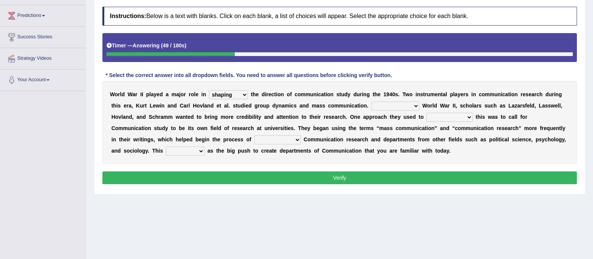
click at [372, 101] on select "Being followed To be followed Following Followed" at bounding box center [396, 105] width 48 height 9
click at [466, 115] on select "accompany accomplish acknowledge accommodate" at bounding box center [450, 117] width 46 height 9
select select "accomplish"
click at [427, 113] on select "accompany accomplish acknowledge accommodate" at bounding box center [450, 117] width 46 height 9
click at [284, 142] on select "discharging distinguishing disputing displaying" at bounding box center [277, 139] width 47 height 9
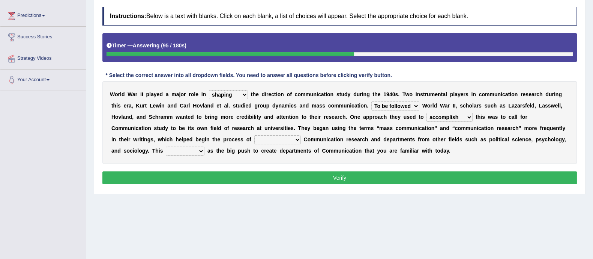
select select "distinguishing"
click at [254, 135] on select "discharging distinguishing disputing displaying" at bounding box center [277, 139] width 47 height 9
drag, startPoint x: 277, startPoint y: 170, endPoint x: 276, endPoint y: 149, distance: 21.1
click at [276, 149] on div "Instructions: Below is a text with blanks. Click on each blank, a list of choic…" at bounding box center [340, 96] width 479 height 187
click at [191, 149] on select "served considered regarded provided" at bounding box center [185, 150] width 39 height 9
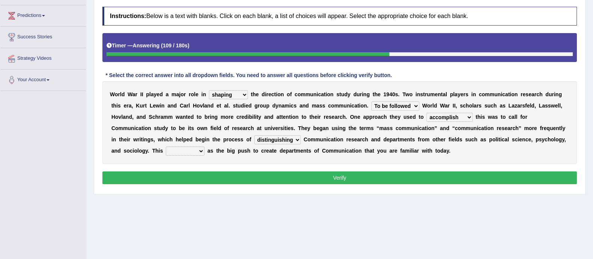
select select "considered"
click at [166, 146] on select "served considered regarded provided" at bounding box center [185, 150] width 39 height 9
click at [205, 175] on button "Verify" at bounding box center [339, 177] width 475 height 13
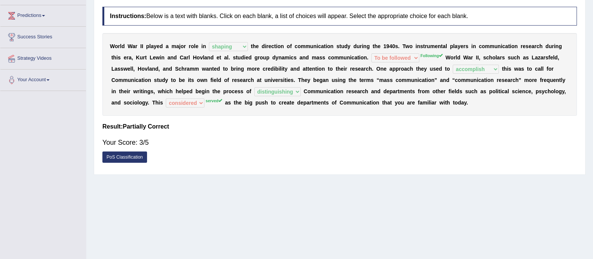
scroll to position [0, 0]
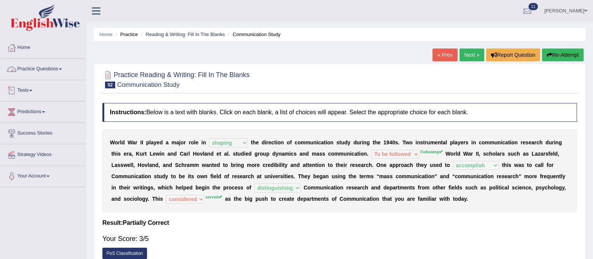
click at [58, 72] on link "Practice Questions" at bounding box center [43, 68] width 86 height 19
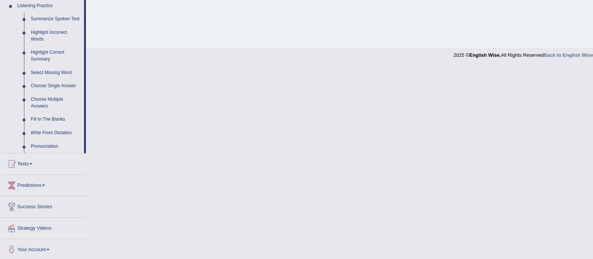
scroll to position [327, 0]
